Goal: Transaction & Acquisition: Purchase product/service

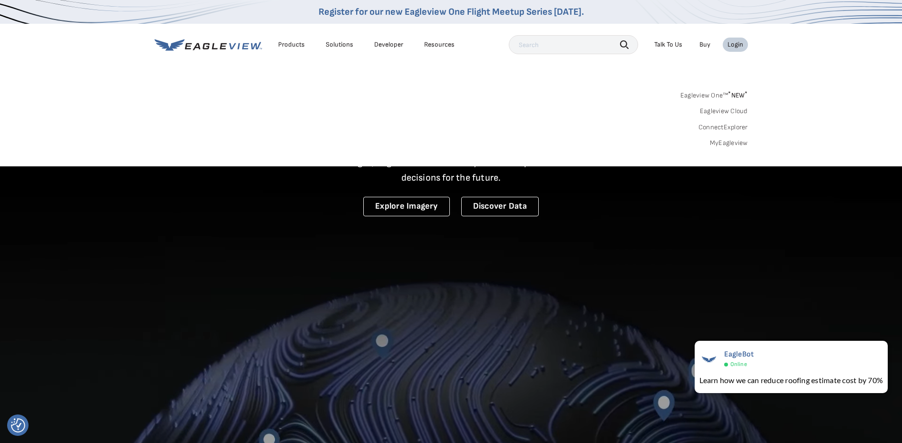
click at [729, 137] on div "Eagleview One™ * NEW * Eagleview Cloud ConnectExplorer MyEagleview" at bounding box center [452, 117] width 594 height 59
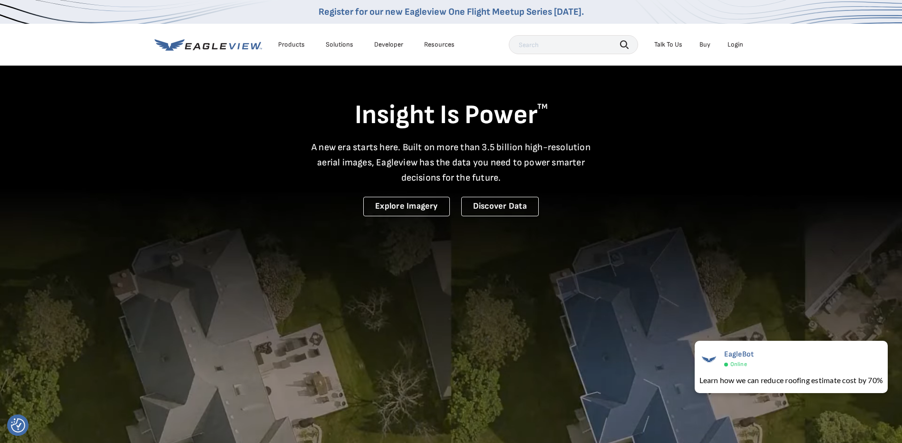
click at [734, 45] on div "Login" at bounding box center [736, 44] width 16 height 9
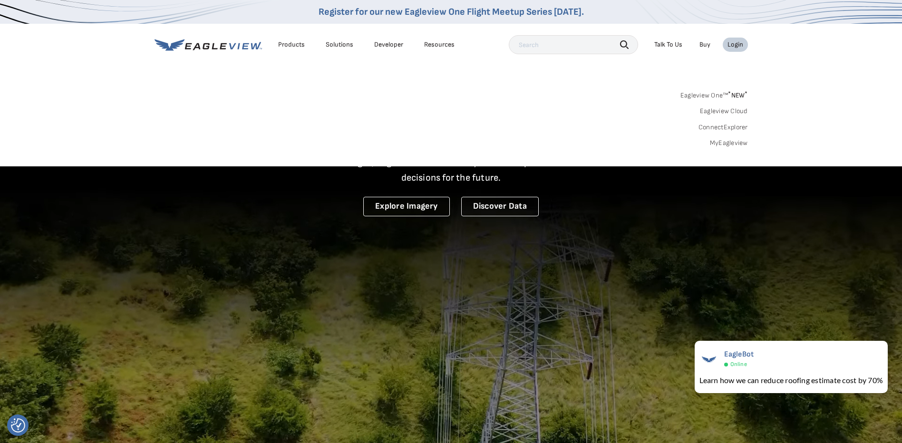
click at [727, 143] on link "MyEagleview" at bounding box center [729, 143] width 38 height 9
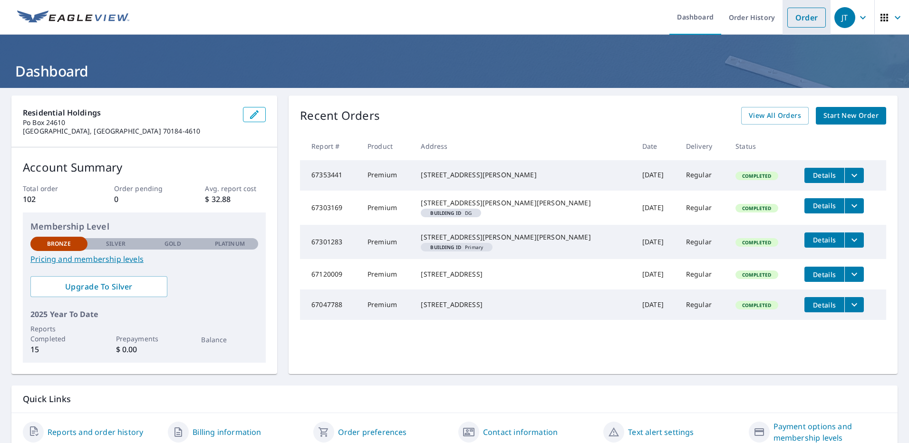
click at [792, 18] on link "Order" at bounding box center [807, 18] width 39 height 20
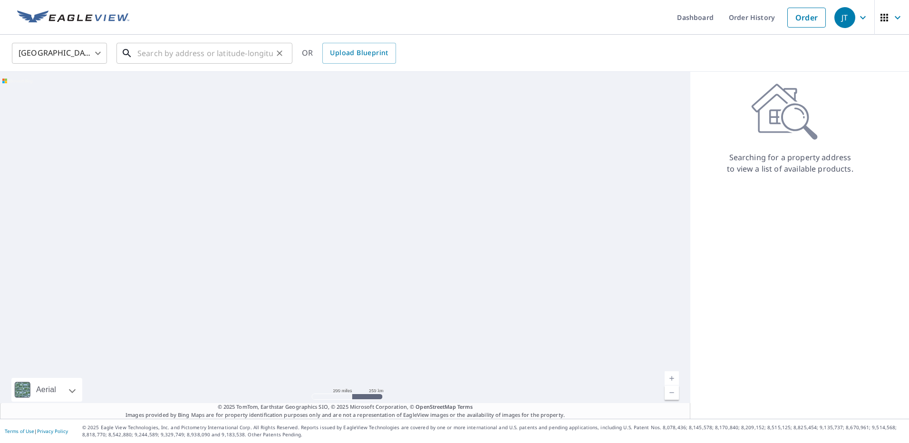
click at [150, 56] on input "text" at bounding box center [205, 53] width 136 height 27
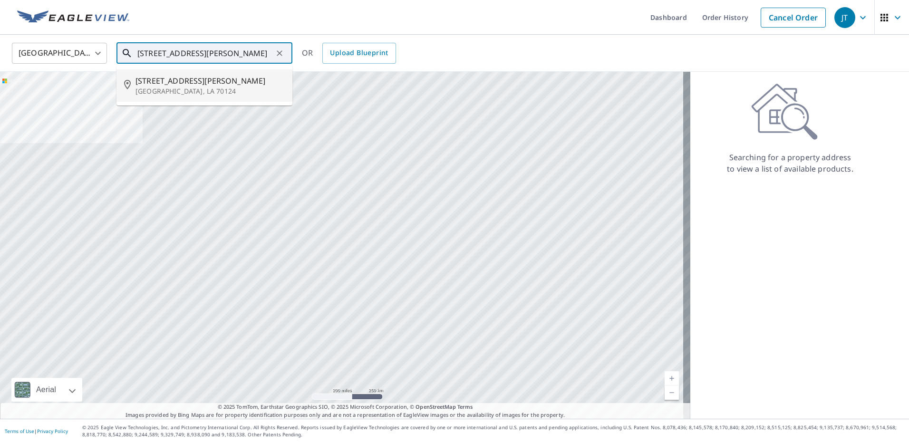
click at [159, 74] on li "1 Jay St New Orleans, LA 70124" at bounding box center [205, 85] width 176 height 32
type input "1 Jay St New Orleans, LA 70124"
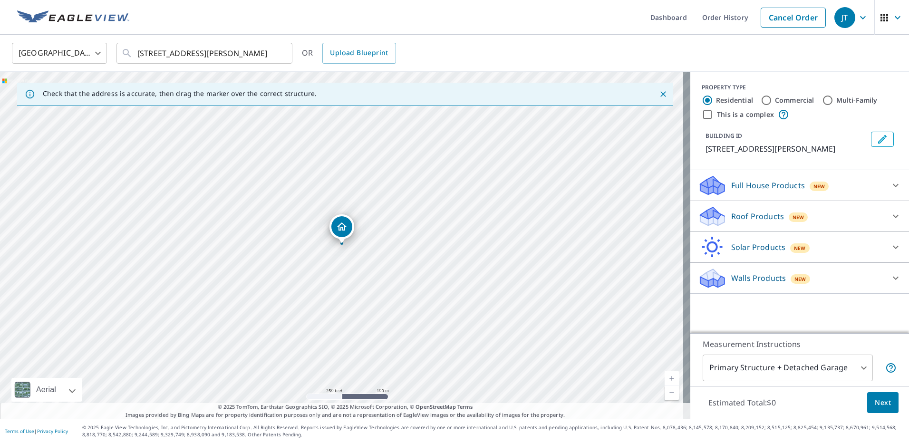
click at [751, 211] on p "Roof Products" at bounding box center [758, 216] width 53 height 11
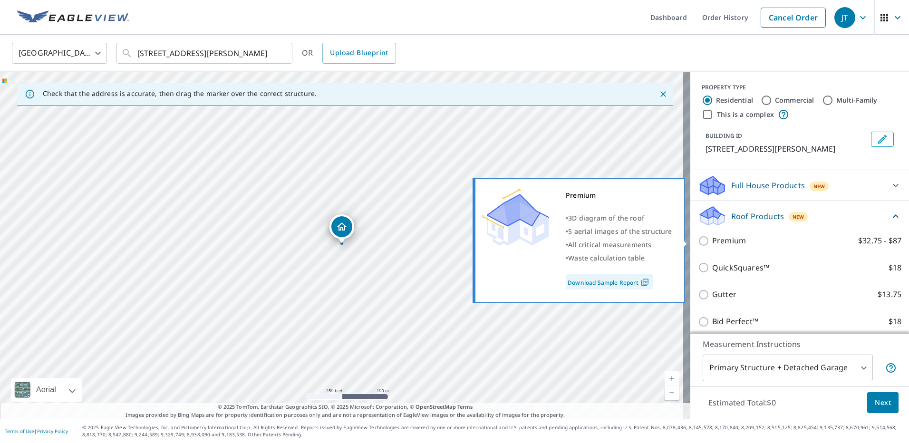
click at [698, 238] on input "Premium $32.75 - $87" at bounding box center [705, 240] width 14 height 11
checkbox input "true"
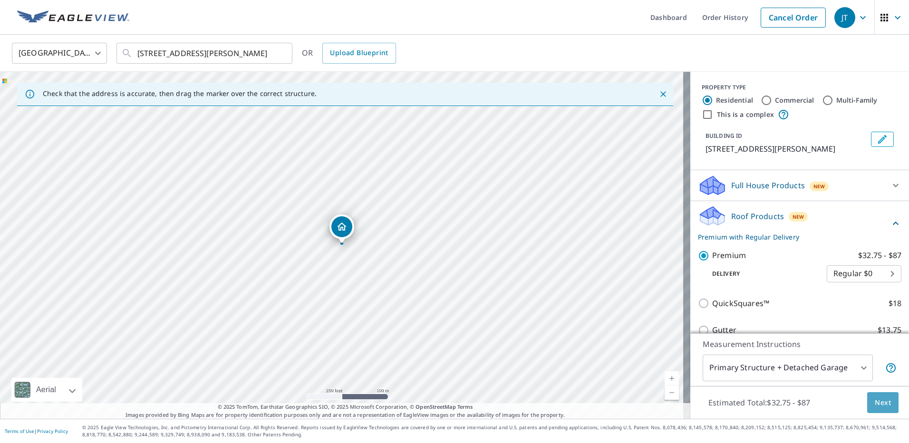
click at [875, 399] on span "Next" at bounding box center [883, 403] width 16 height 12
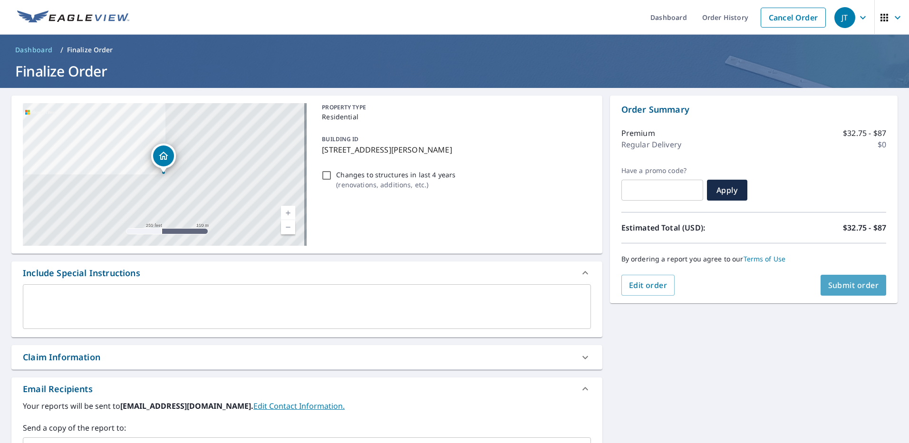
click at [836, 284] on span "Submit order" at bounding box center [854, 285] width 51 height 10
